Goal: Task Accomplishment & Management: Use online tool/utility

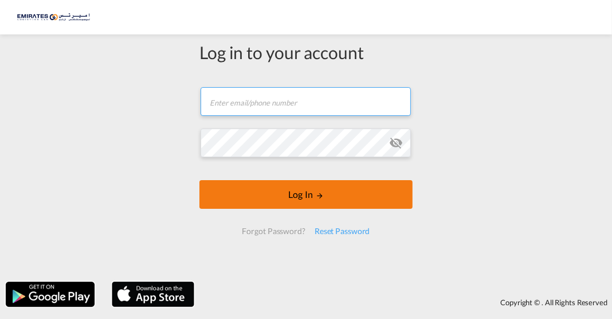
type input "[PERSON_NAME][EMAIL_ADDRESS][DOMAIN_NAME]"
click at [276, 191] on button "Log In" at bounding box center [305, 194] width 213 height 29
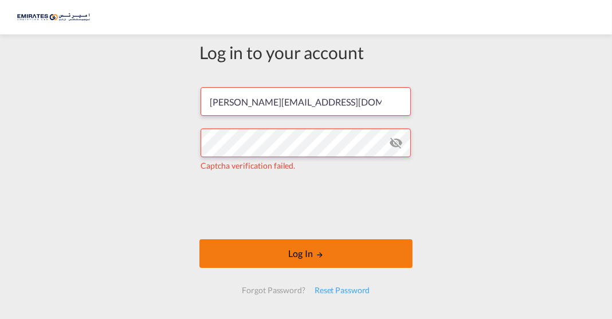
click at [264, 256] on button "Log In" at bounding box center [305, 253] width 213 height 29
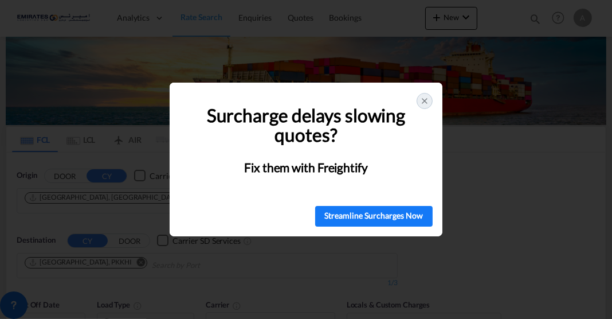
click at [427, 105] on div at bounding box center [425, 101] width 16 height 16
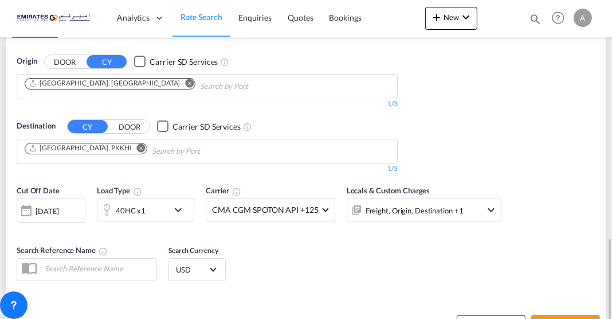
scroll to position [229, 0]
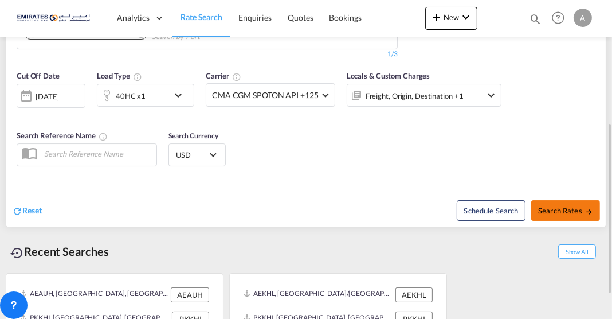
click at [570, 207] on span "Search Rates" at bounding box center [565, 210] width 55 height 9
type input "[GEOGRAPHIC_DATA] to PKKHI / [DATE]"
